Goal: Task Accomplishment & Management: Complete application form

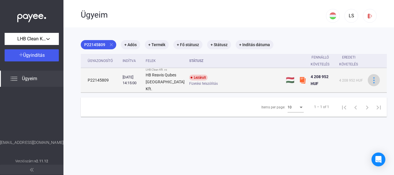
click at [371, 83] on img at bounding box center [374, 80] width 6 height 6
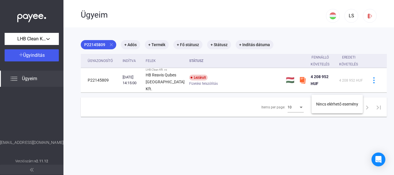
click at [232, 101] on div at bounding box center [197, 87] width 394 height 175
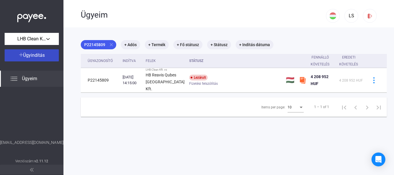
click at [34, 56] on span "Ügyindítás" at bounding box center [34, 54] width 22 height 5
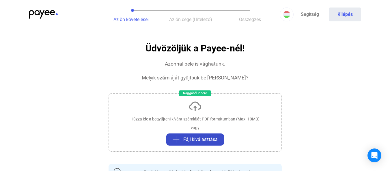
click at [197, 140] on span "Fájl kiválasztása" at bounding box center [200, 139] width 34 height 7
click at [195, 140] on span "Fájl kiválasztása" at bounding box center [200, 139] width 34 height 7
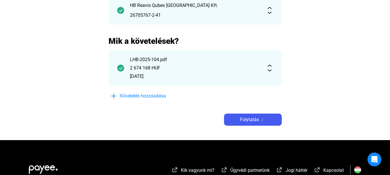
scroll to position [85, 0]
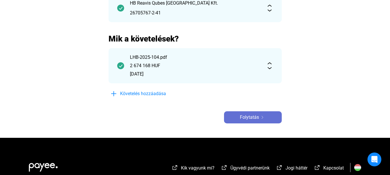
click at [255, 116] on span "Folytatás" at bounding box center [249, 117] width 19 height 7
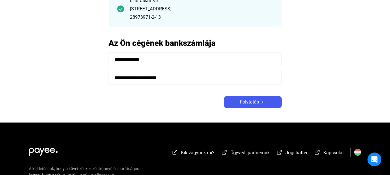
scroll to position [67, 0]
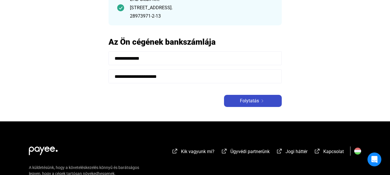
click at [249, 99] on span "Folytatás" at bounding box center [249, 100] width 19 height 7
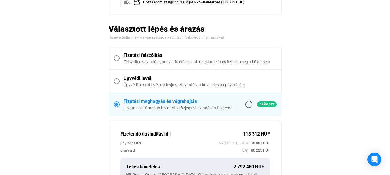
scroll to position [159, 0]
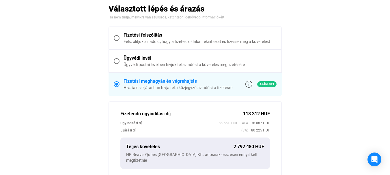
click at [115, 38] on span at bounding box center [117, 38] width 6 height 6
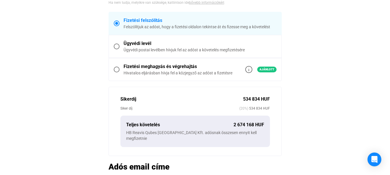
scroll to position [130, 0]
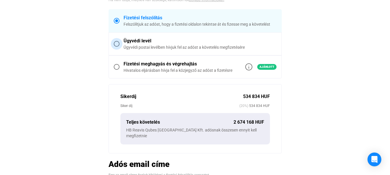
click at [116, 45] on span at bounding box center [117, 44] width 6 height 6
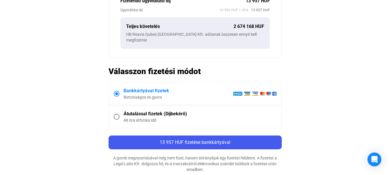
scroll to position [276, 0]
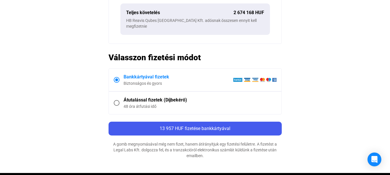
click at [117, 100] on span at bounding box center [117, 103] width 6 height 6
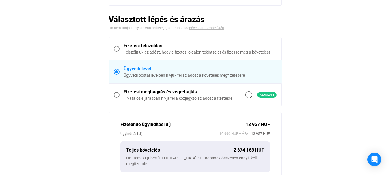
scroll to position [132, 0]
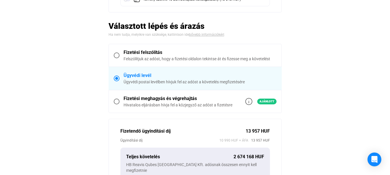
click at [117, 53] on span at bounding box center [117, 55] width 6 height 6
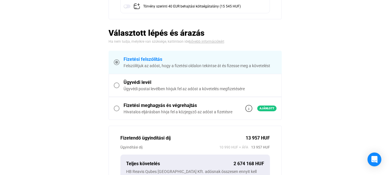
scroll to position [138, 0]
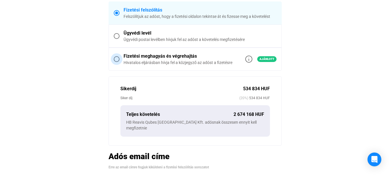
click at [116, 59] on span at bounding box center [117, 59] width 6 height 6
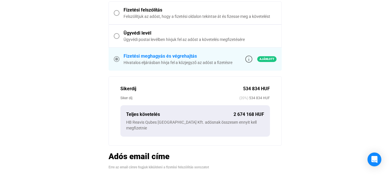
scroll to position [185, 0]
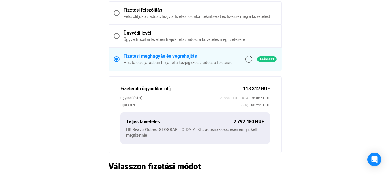
click at [116, 36] on span at bounding box center [117, 36] width 6 height 6
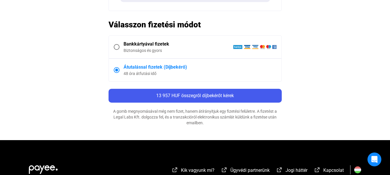
scroll to position [311, 0]
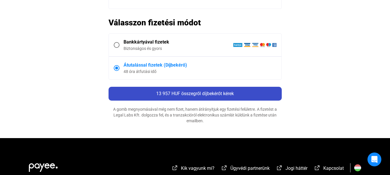
click at [197, 91] on div "13 957 HUF összegről díjbekérőt kérek" at bounding box center [195, 93] width 170 height 7
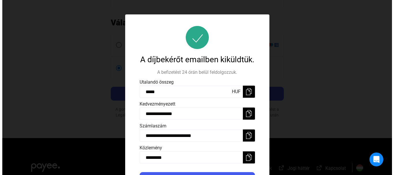
scroll to position [10, 0]
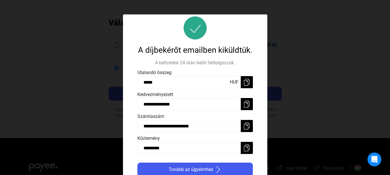
click at [317, 73] on div at bounding box center [195, 87] width 390 height 175
